Goal: Transaction & Acquisition: Download file/media

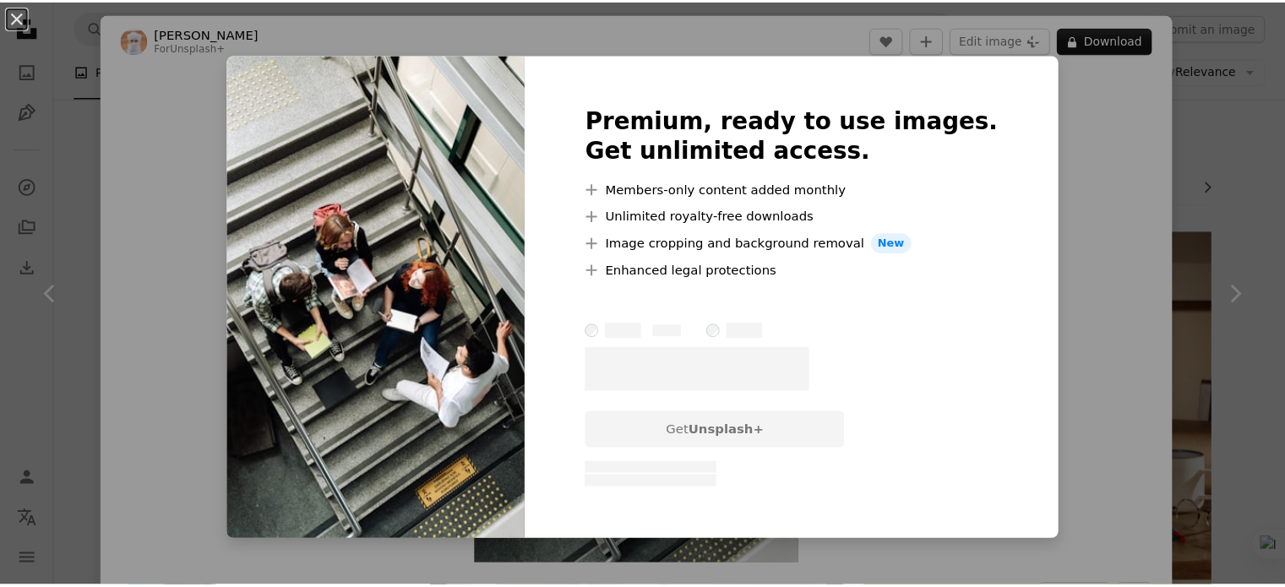
scroll to position [1774, 0]
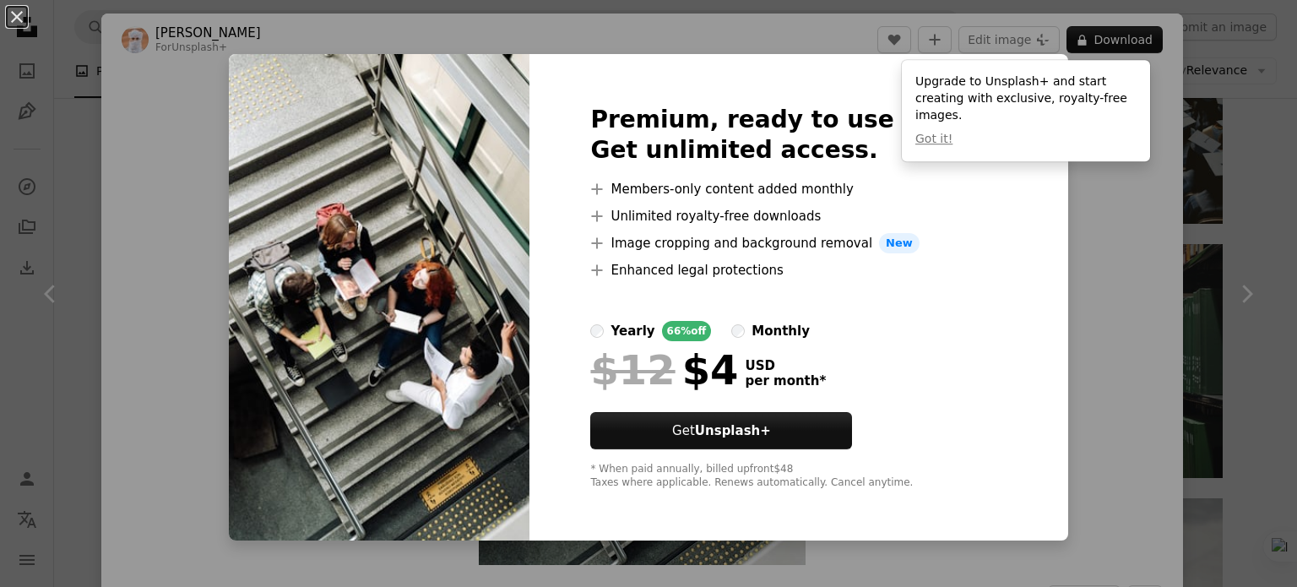
click at [1049, 301] on div "An X shape Premium, ready to use images. Get unlimited access. A plus sign Memb…" at bounding box center [648, 293] width 1297 height 587
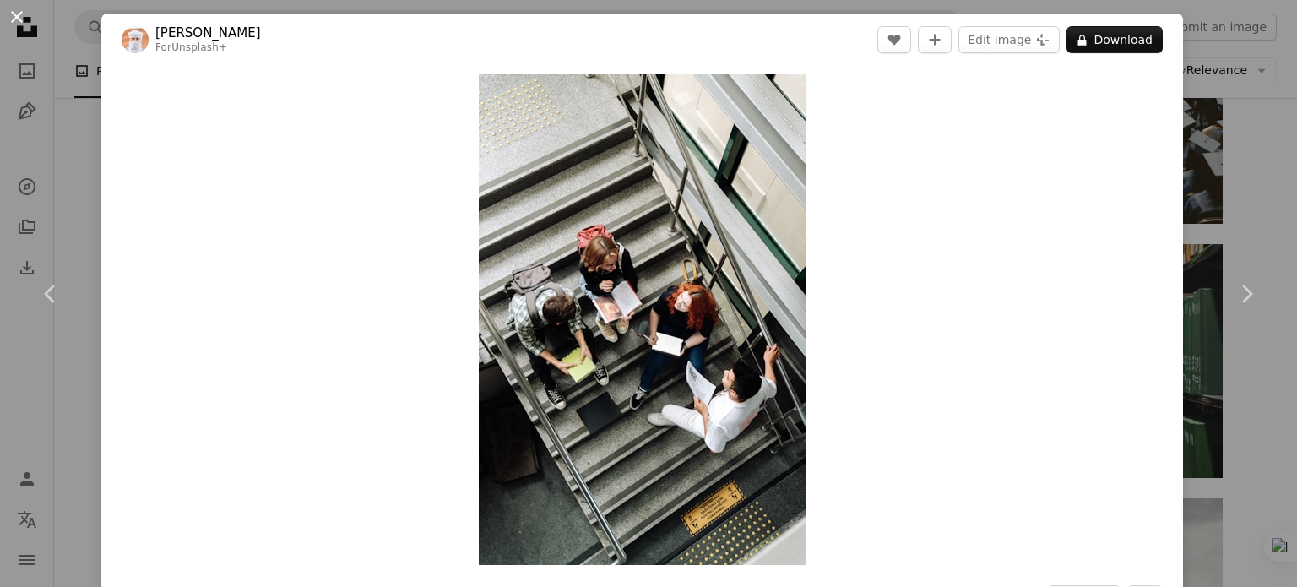
click at [10, 13] on button "An X shape" at bounding box center [17, 17] width 20 height 20
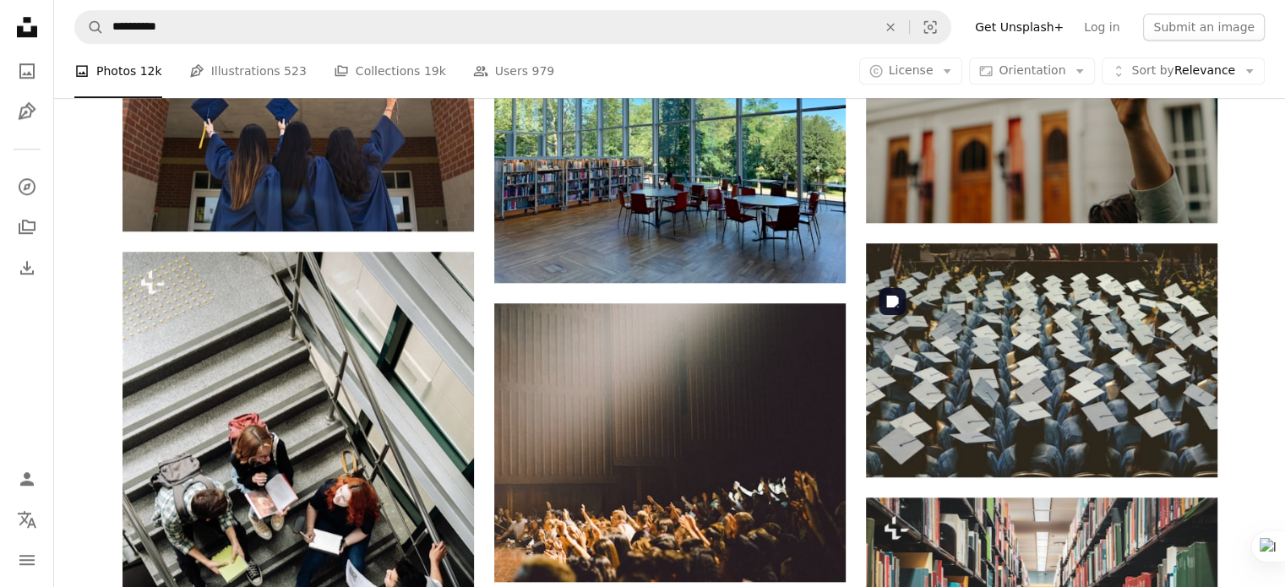
scroll to position [1014, 0]
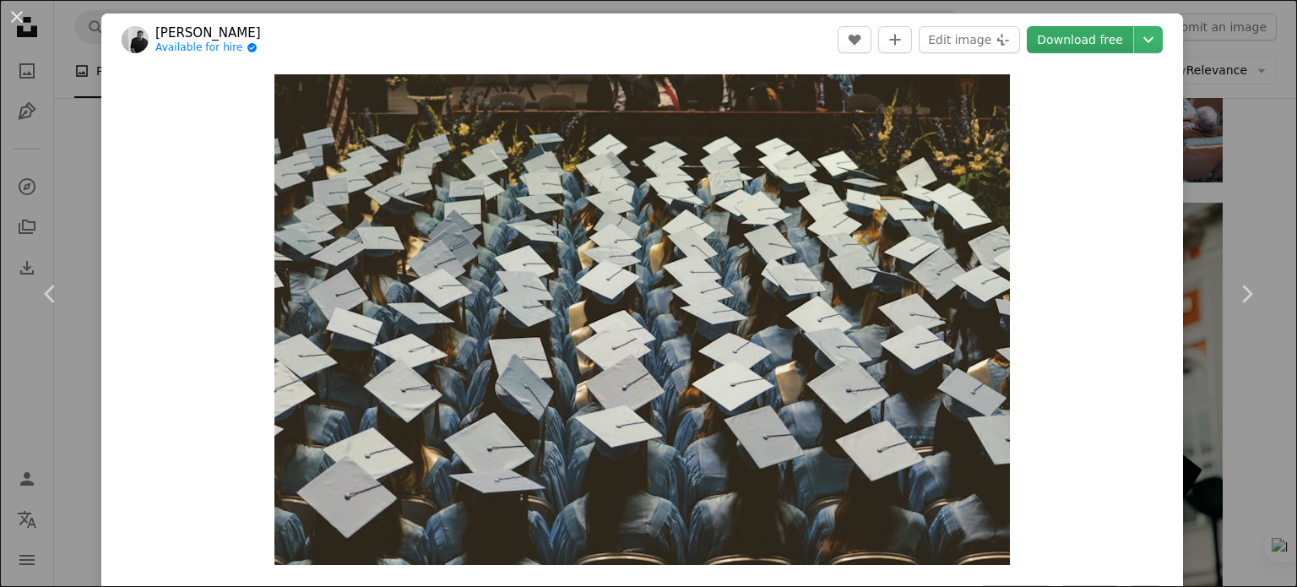
click at [1069, 41] on link "Download free" at bounding box center [1080, 39] width 106 height 27
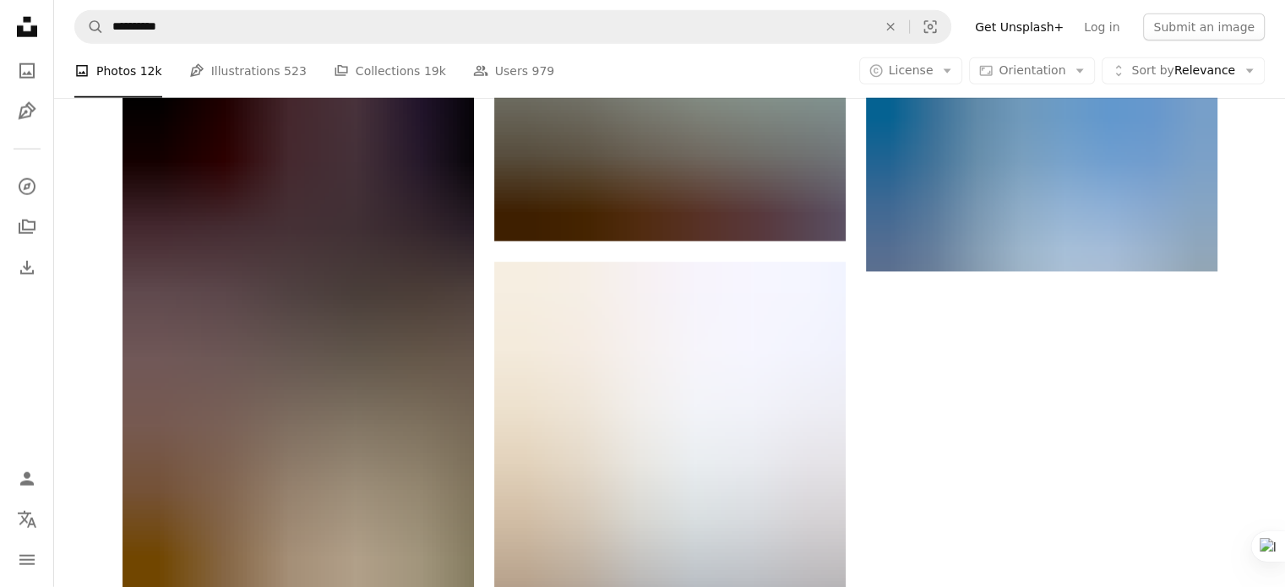
scroll to position [4984, 0]
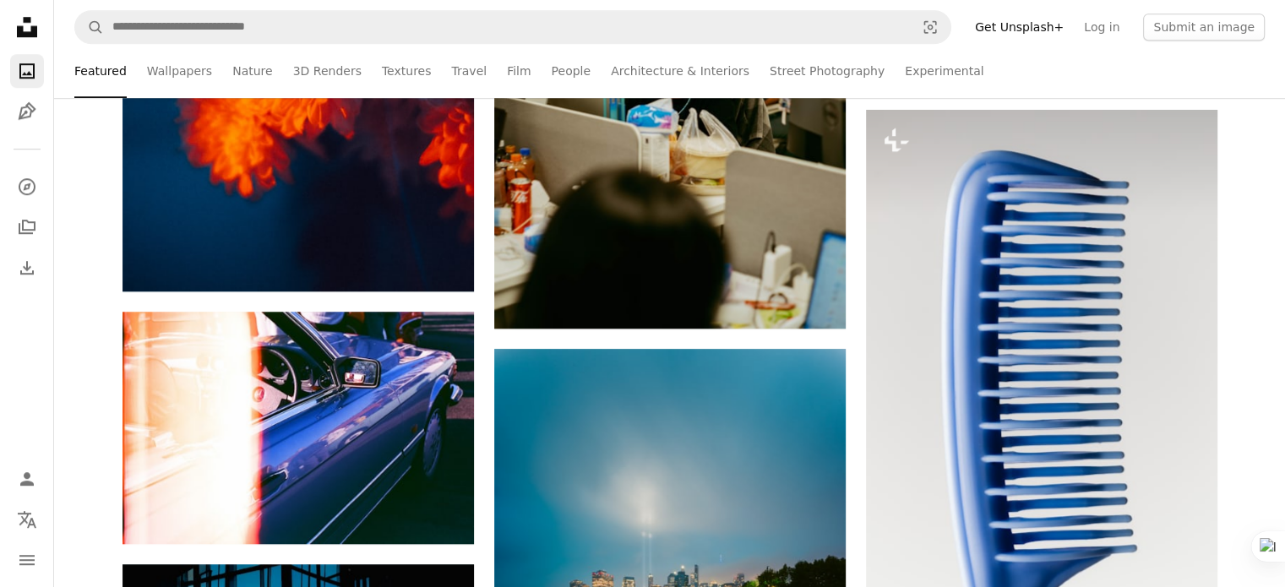
scroll to position [1520, 0]
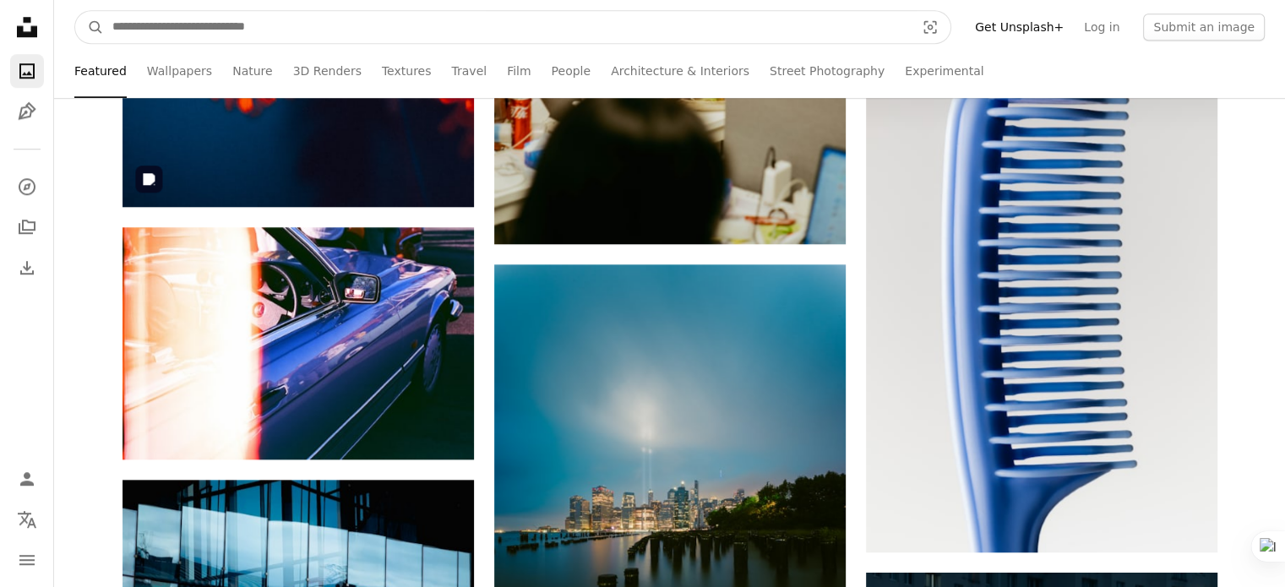
click at [373, 30] on input "Find visuals sitewide" at bounding box center [507, 27] width 806 height 32
type input "******"
click at [75, 11] on button "A magnifying glass" at bounding box center [89, 27] width 29 height 32
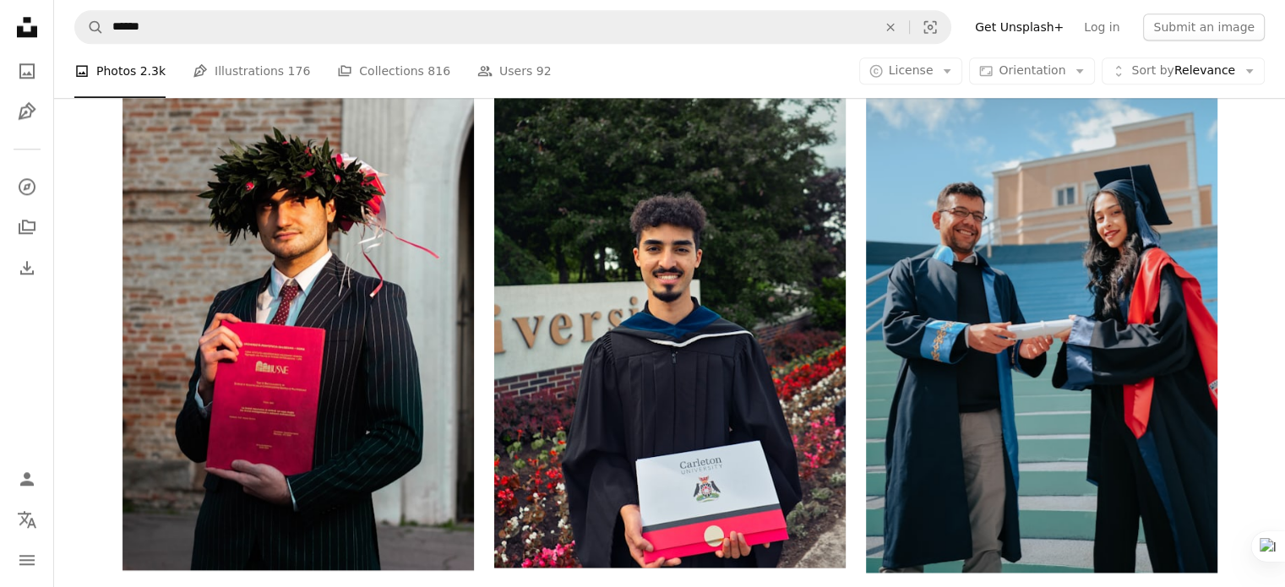
scroll to position [2365, 0]
